Goal: Information Seeking & Learning: Learn about a topic

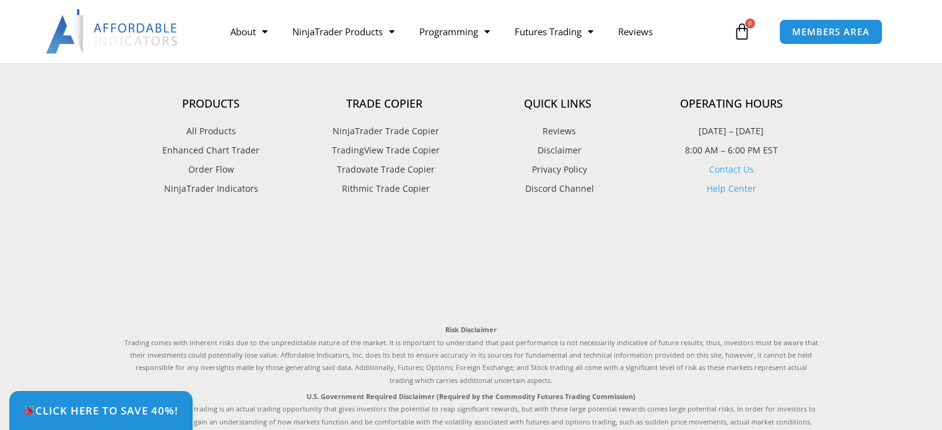
scroll to position [3031, 0]
